Goal: Task Accomplishment & Management: Manage account settings

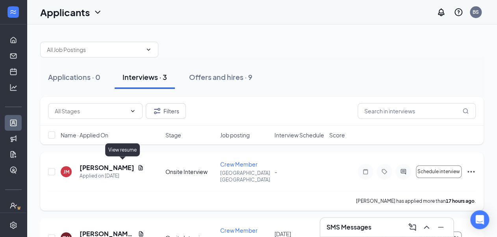
click at [139, 165] on icon "Document" at bounding box center [141, 167] width 4 height 5
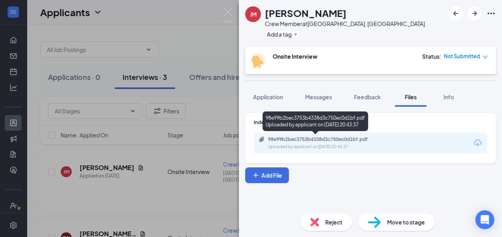
click at [301, 139] on div "98e99b2bec3753b4338d3c750ec0d1bf.pdf" at bounding box center [323, 139] width 110 height 6
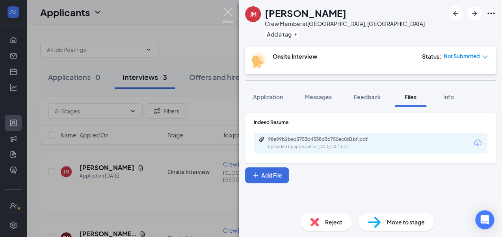
click at [226, 8] on img at bounding box center [228, 15] width 10 height 15
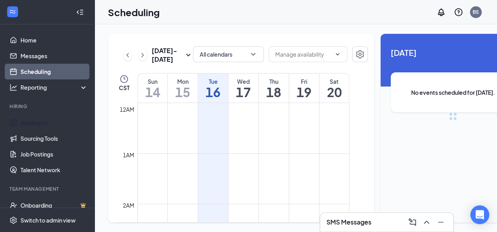
drag, startPoint x: 41, startPoint y: 121, endPoint x: 50, endPoint y: 107, distance: 17.2
click at [42, 121] on link "Applicants" at bounding box center [53, 123] width 67 height 16
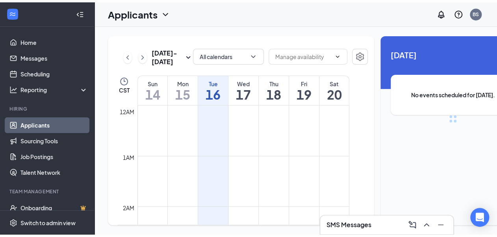
scroll to position [387, 0]
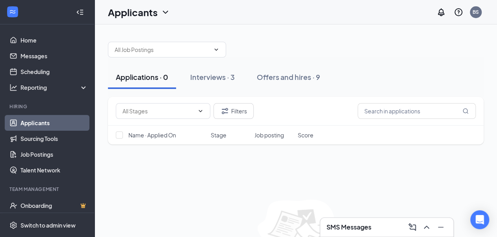
click at [78, 13] on icon "Collapse" at bounding box center [80, 12] width 8 height 8
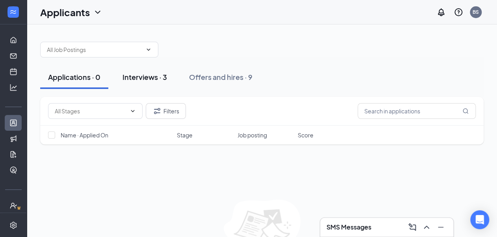
click at [141, 71] on button "Interviews · 3" at bounding box center [145, 77] width 60 height 24
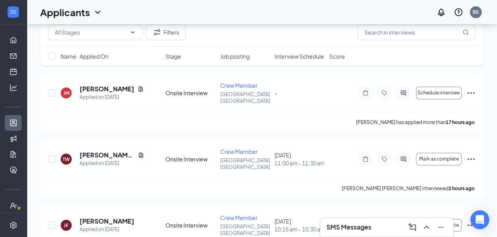
scroll to position [110, 0]
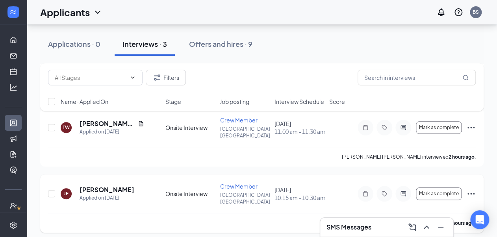
click at [468, 189] on icon "Ellipses" at bounding box center [470, 193] width 9 height 9
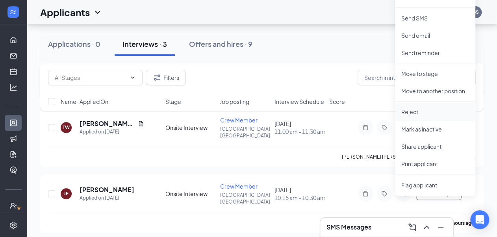
click at [413, 113] on p "Reject" at bounding box center [435, 112] width 68 height 8
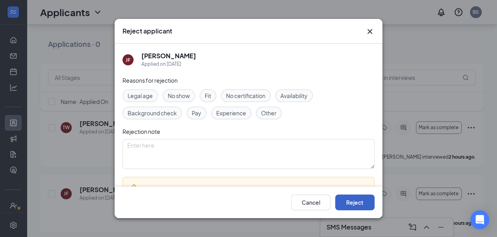
click at [353, 203] on button "Reject" at bounding box center [354, 203] width 39 height 16
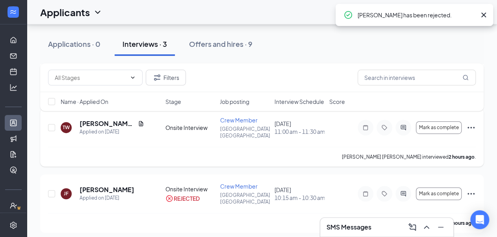
click at [469, 123] on icon "Ellipses" at bounding box center [470, 127] width 9 height 9
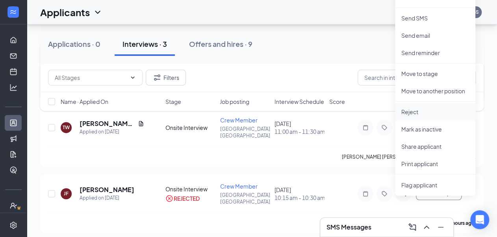
click at [416, 107] on li "Reject" at bounding box center [435, 111] width 80 height 17
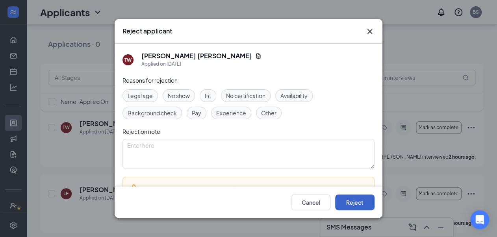
click at [361, 203] on button "Reject" at bounding box center [354, 203] width 39 height 16
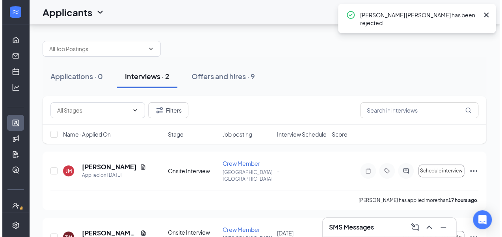
scroll to position [0, 0]
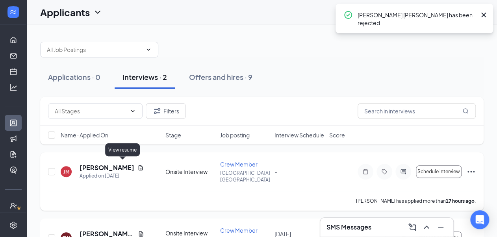
click at [138, 167] on icon "Document" at bounding box center [141, 168] width 6 height 6
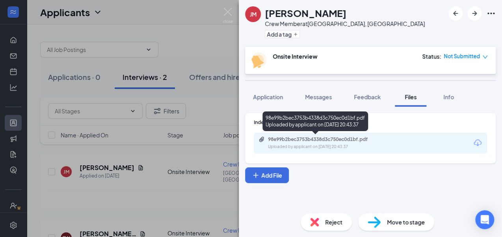
click at [300, 142] on div "98e99b2bec3753b4338d3c750ec0d1bf.pdf" at bounding box center [323, 139] width 110 height 6
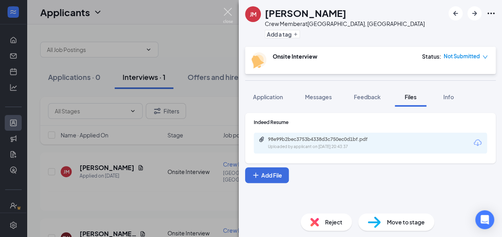
click at [224, 17] on img at bounding box center [228, 15] width 10 height 15
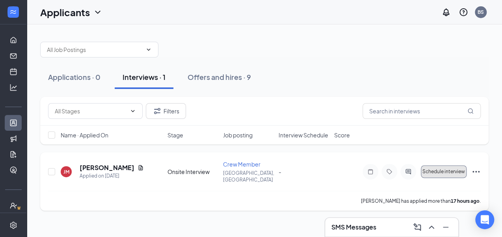
click at [455, 173] on button "Schedule interview" at bounding box center [444, 171] width 46 height 13
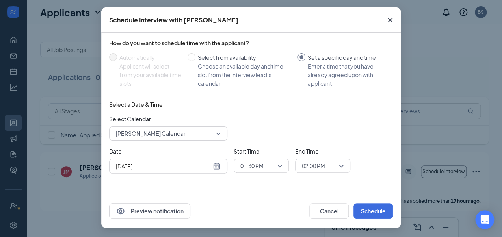
scroll to position [32, 0]
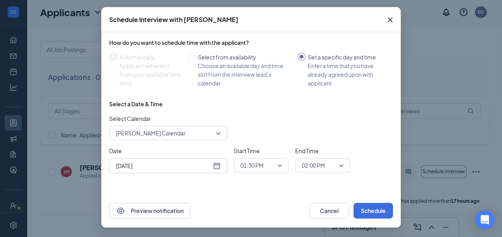
click at [217, 166] on div "Sep 16, 2025" at bounding box center [168, 166] width 105 height 9
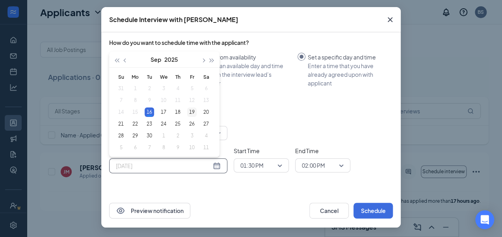
type input "Sep 19, 2025"
click at [194, 113] on td "19" at bounding box center [192, 112] width 14 height 12
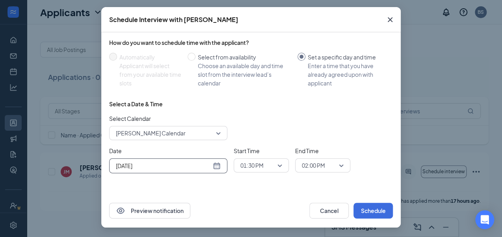
click at [277, 167] on span "01:30 PM" at bounding box center [261, 166] width 42 height 12
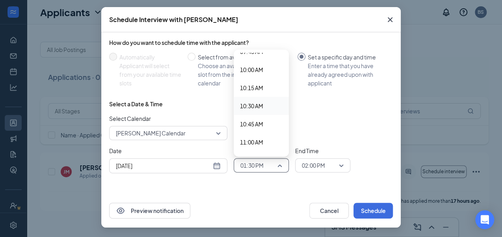
scroll to position [708, 0]
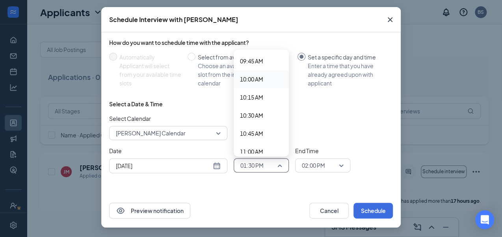
click at [257, 77] on span "10:00 AM" at bounding box center [251, 79] width 23 height 9
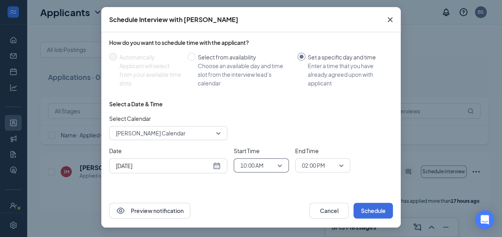
click at [336, 164] on span "02:00 PM" at bounding box center [323, 166] width 42 height 12
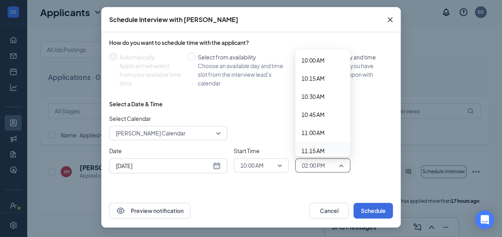
scroll to position [712, 0]
click at [316, 93] on span "10:15 AM" at bounding box center [312, 92] width 23 height 9
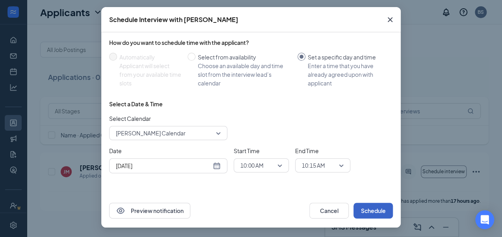
click at [375, 210] on button "Schedule" at bounding box center [372, 211] width 39 height 16
